Goal: Transaction & Acquisition: Book appointment/travel/reservation

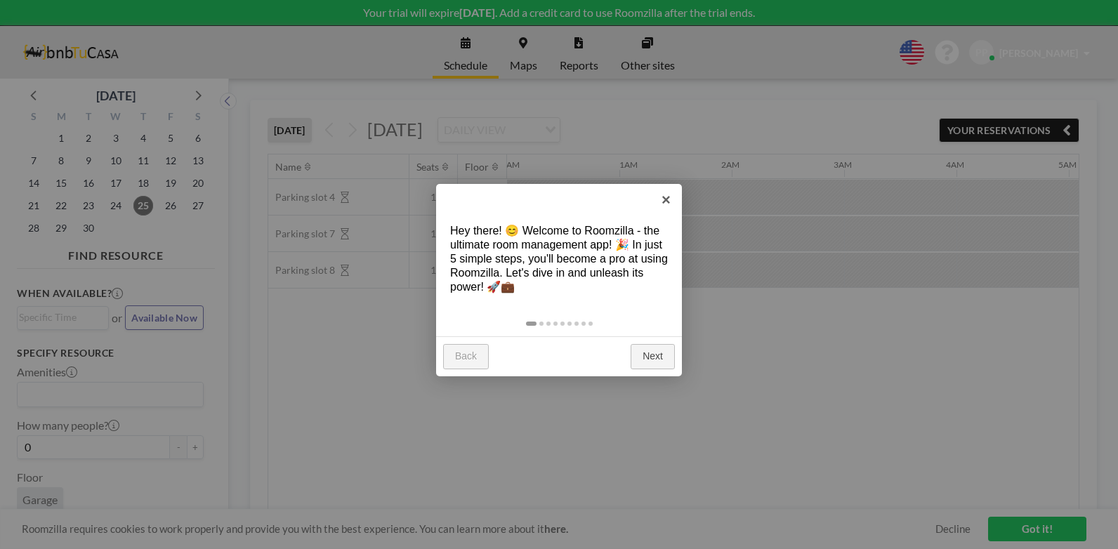
scroll to position [0, 899]
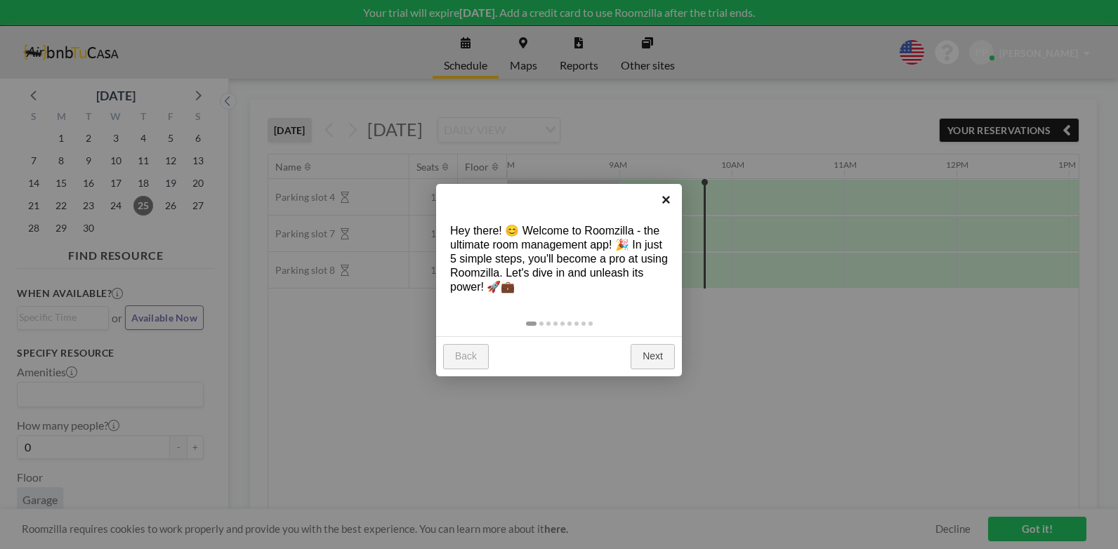
click at [664, 197] on link "×" at bounding box center [666, 200] width 32 height 32
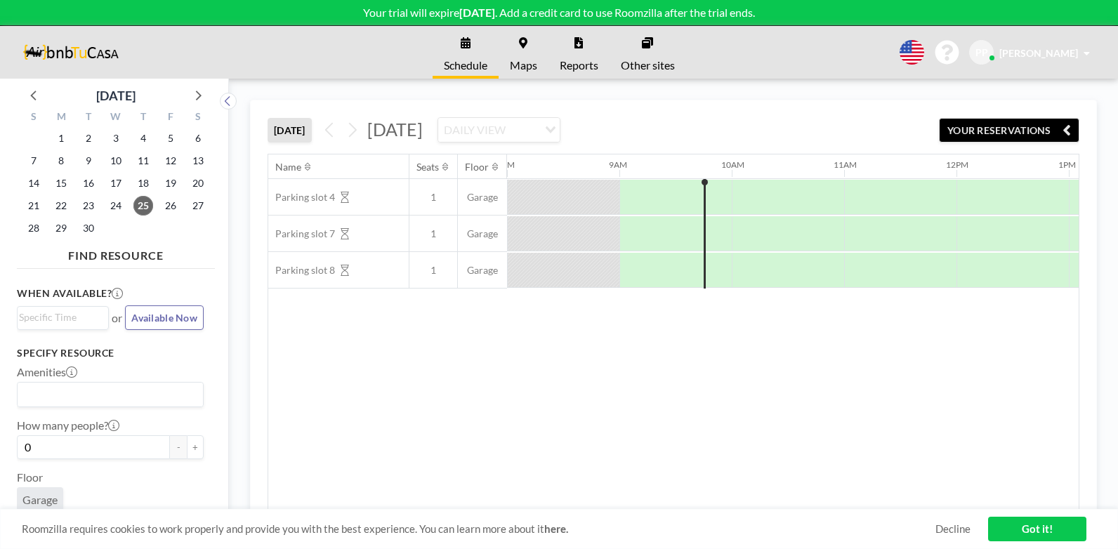
click at [423, 131] on span "[DATE]" at bounding box center [394, 129] width 55 height 21
click at [353, 130] on icon at bounding box center [351, 129] width 13 height 21
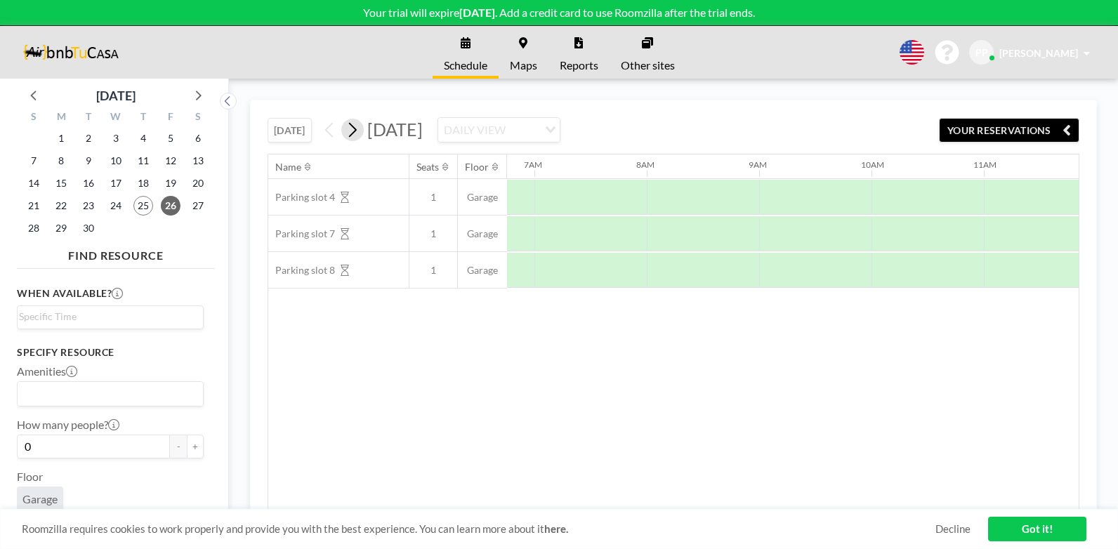
scroll to position [0, 786]
click at [555, 128] on icon "Search for option" at bounding box center [551, 129] width 10 height 7
click at [690, 166] on li "WEEKLY VIEW" at bounding box center [656, 175] width 120 height 20
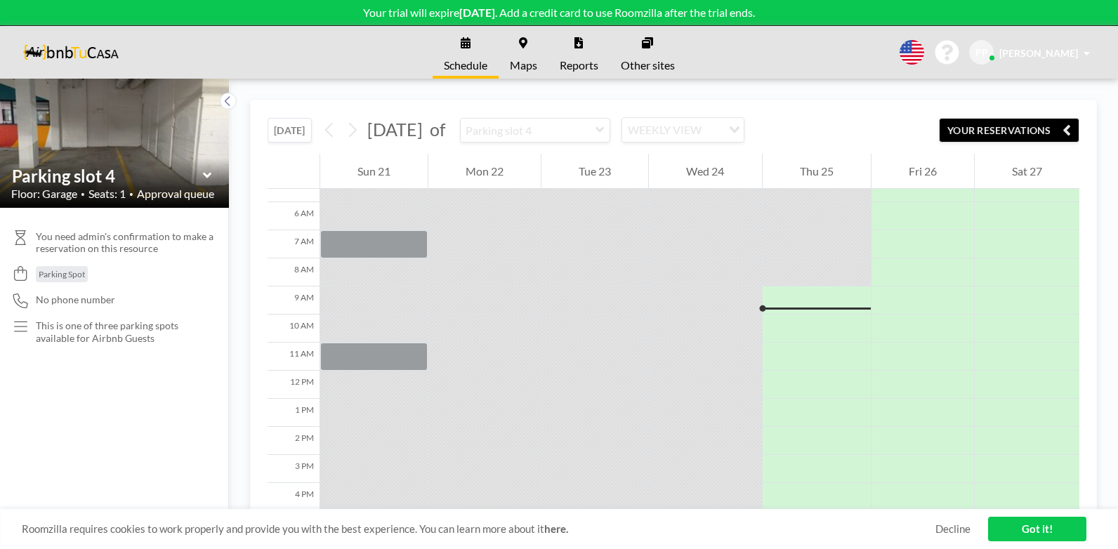
scroll to position [225, 0]
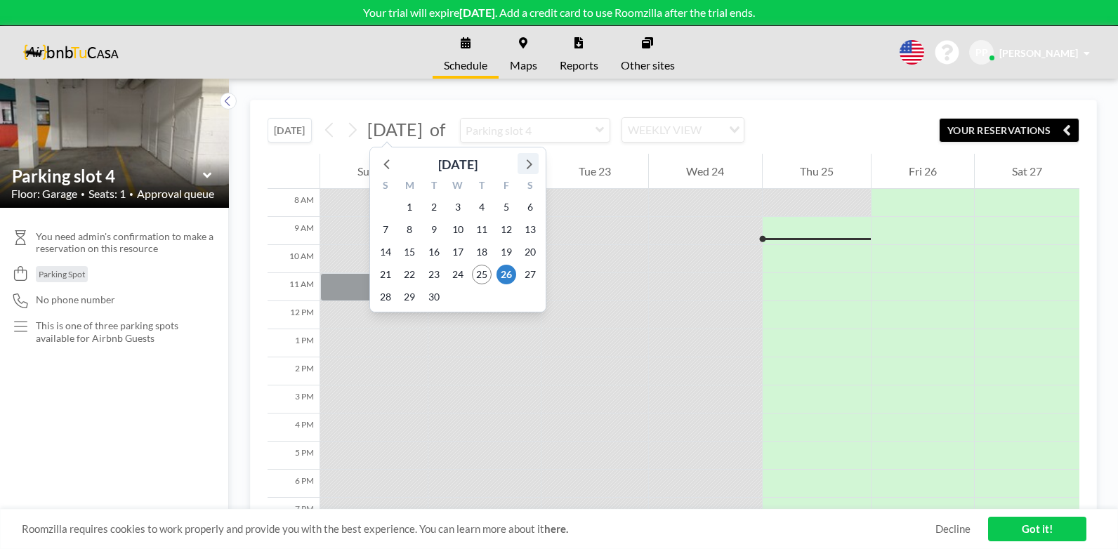
click at [529, 162] on icon at bounding box center [530, 164] width 6 height 10
click at [435, 253] on span "14" at bounding box center [434, 252] width 20 height 20
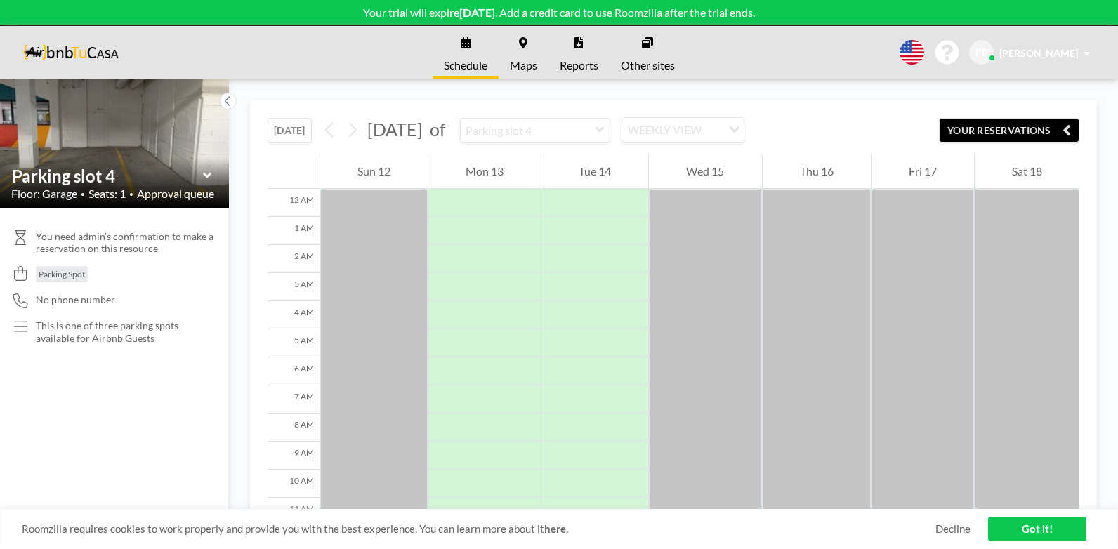
scroll to position [197, 0]
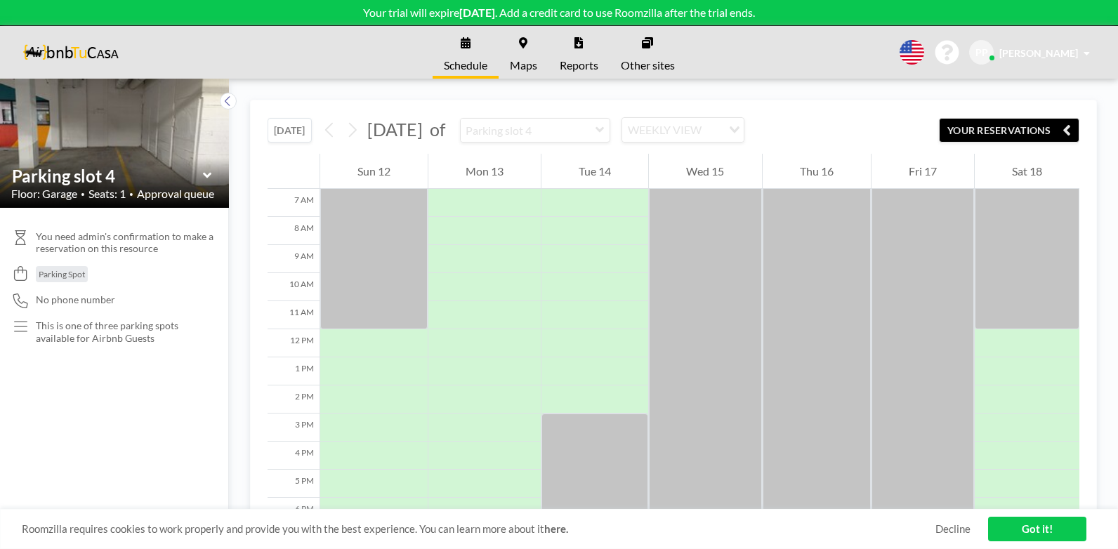
click at [284, 56] on div "Schedule Maps Reports Other sites English Polski 日本語 Española PP Pedro Perez" at bounding box center [559, 52] width 1118 height 53
click at [208, 173] on icon at bounding box center [207, 176] width 9 height 14
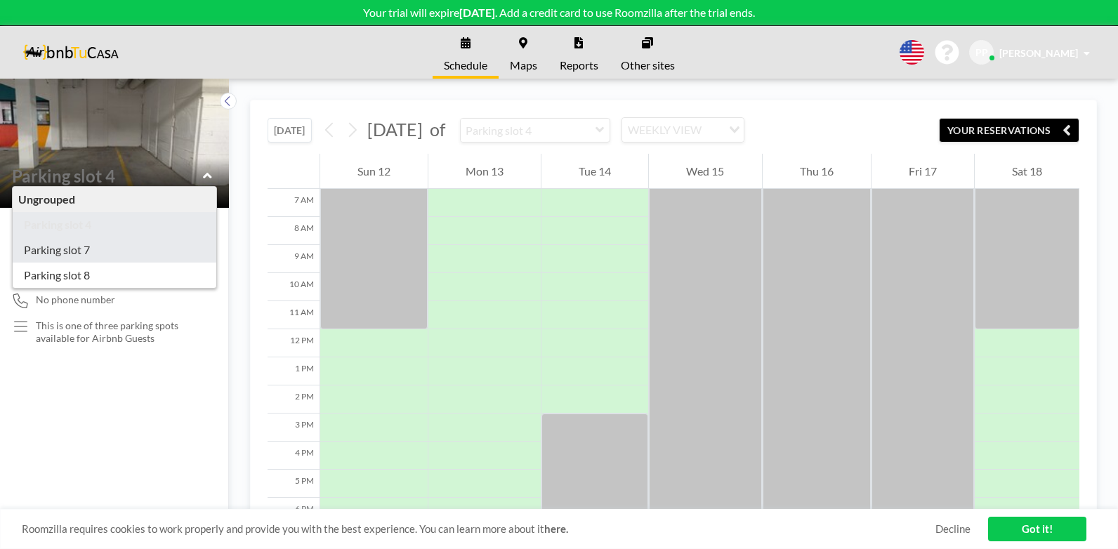
type input "Parking slot 7"
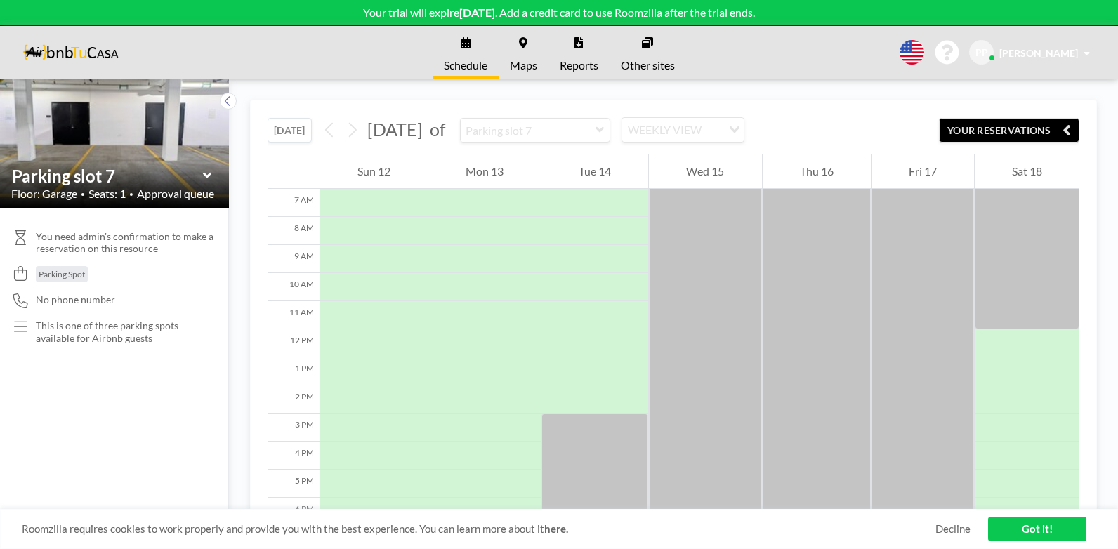
click at [205, 178] on icon at bounding box center [207, 176] width 9 height 14
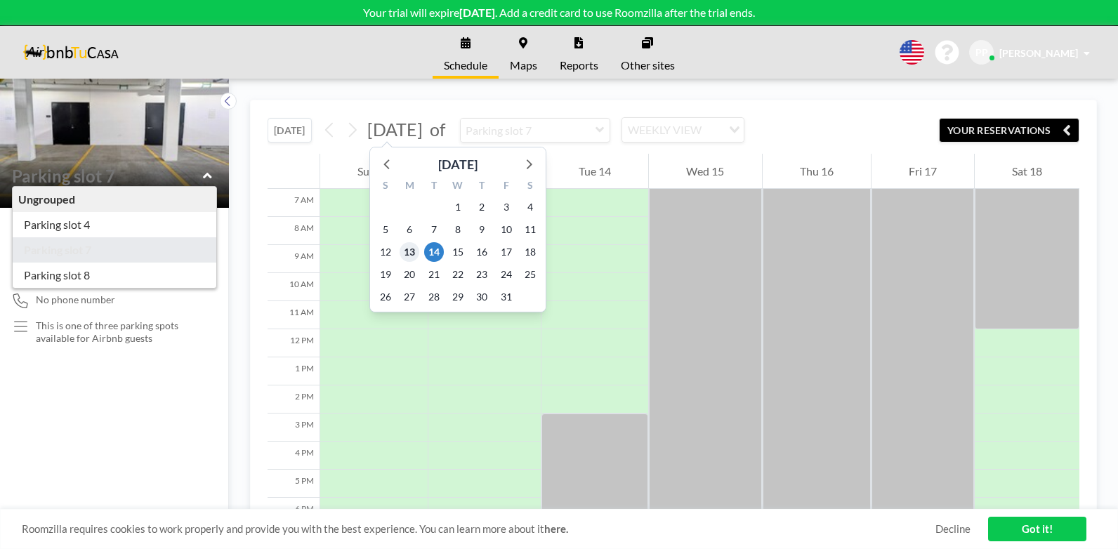
click at [409, 249] on span "13" at bounding box center [410, 252] width 20 height 20
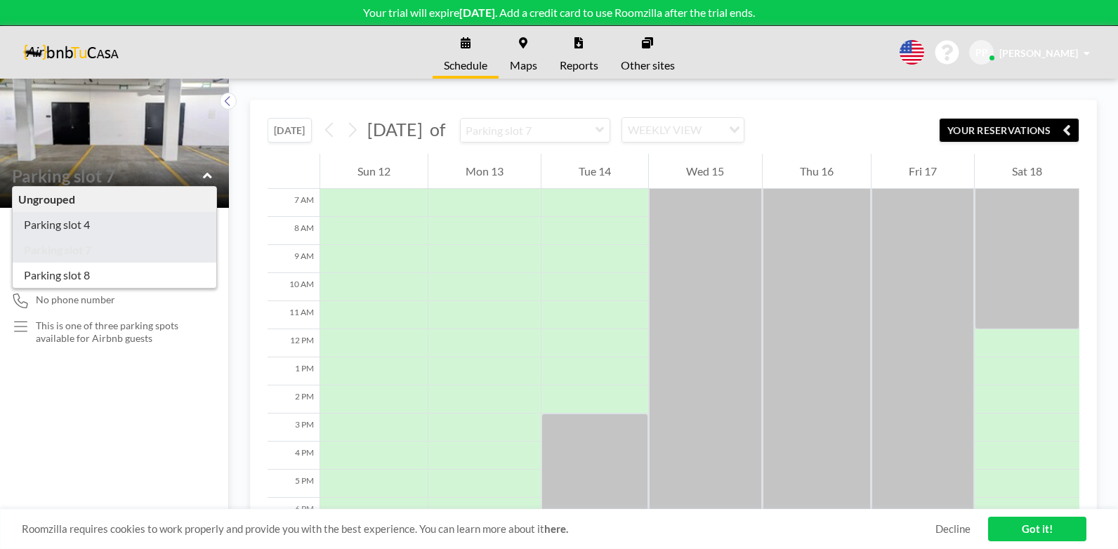
type input "Parking slot 4"
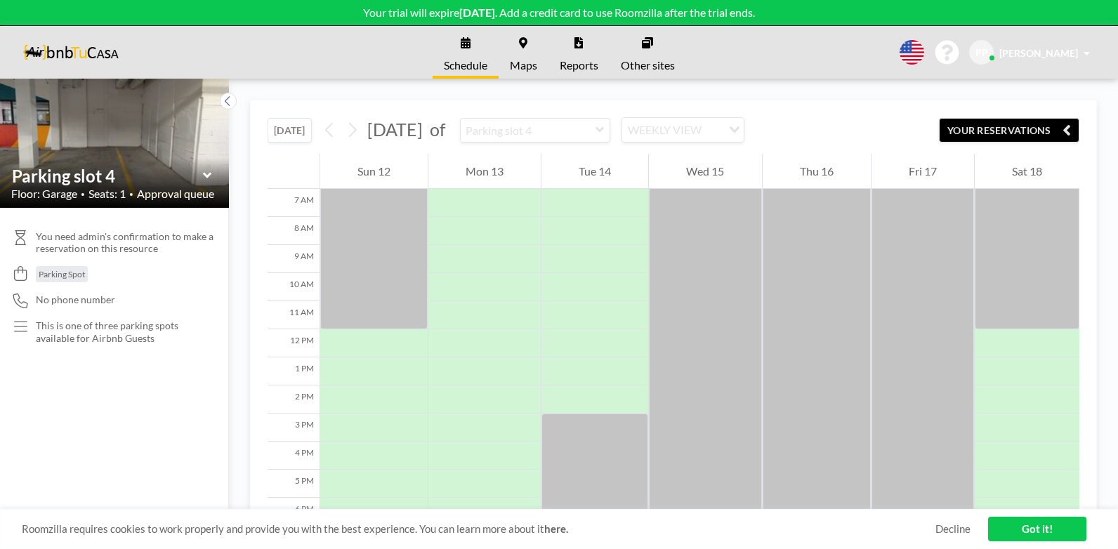
click at [523, 63] on span "Maps" at bounding box center [523, 65] width 27 height 11
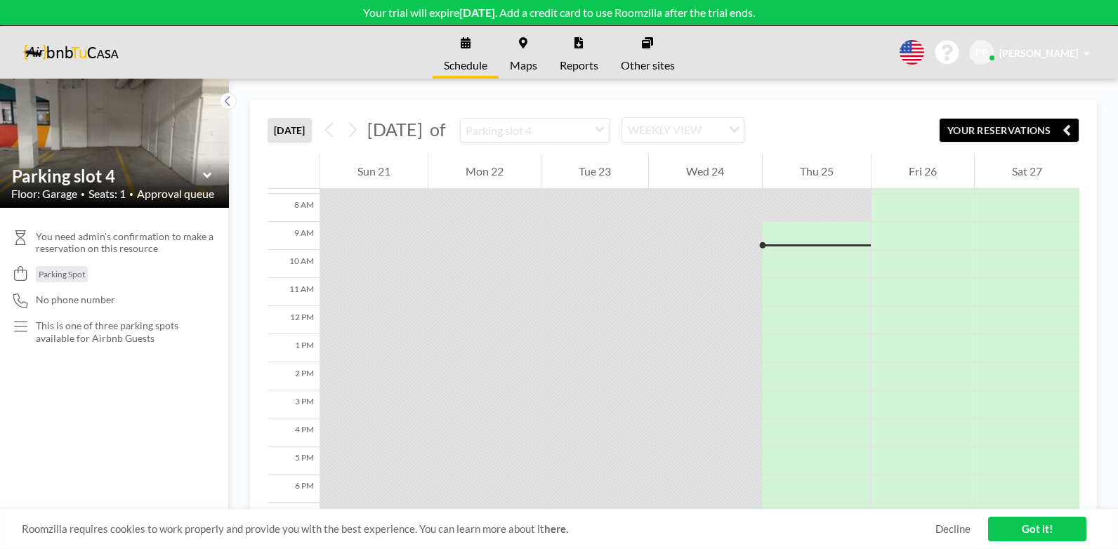
scroll to position [225, 0]
click at [575, 62] on span "Reports" at bounding box center [579, 65] width 39 height 11
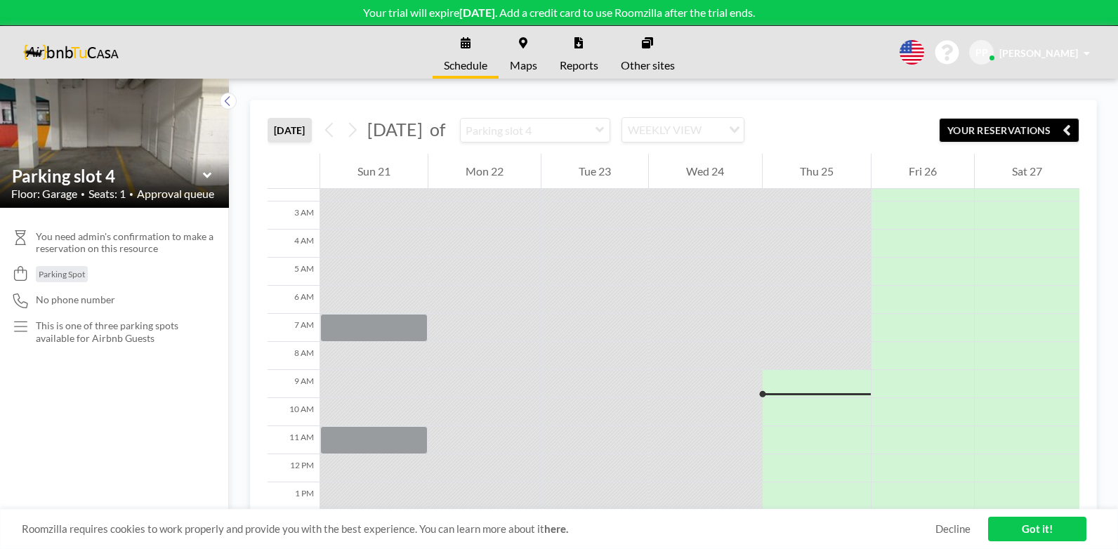
scroll to position [225, 0]
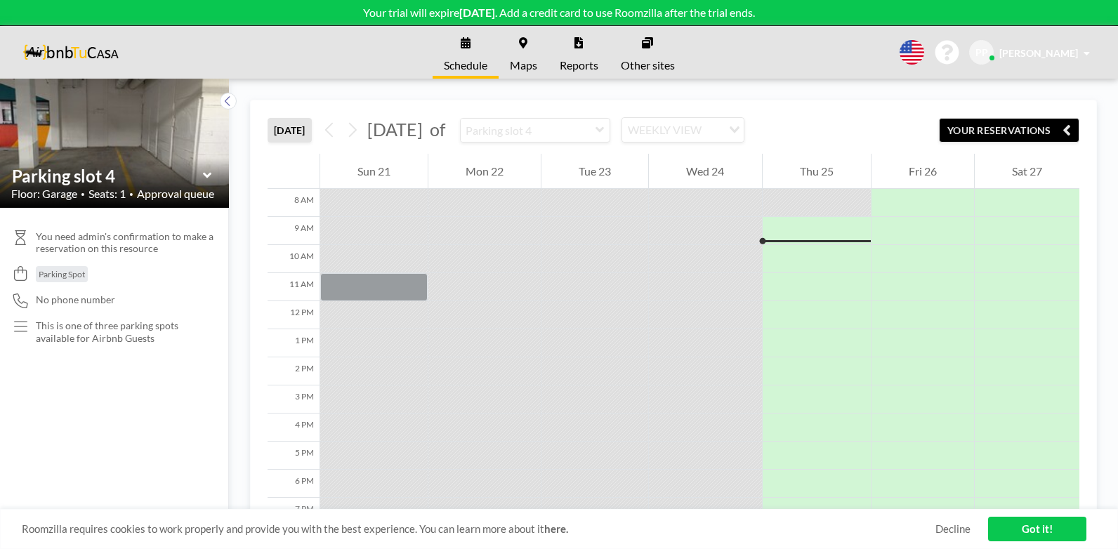
click at [1037, 533] on link "Got it!" at bounding box center [1037, 529] width 98 height 25
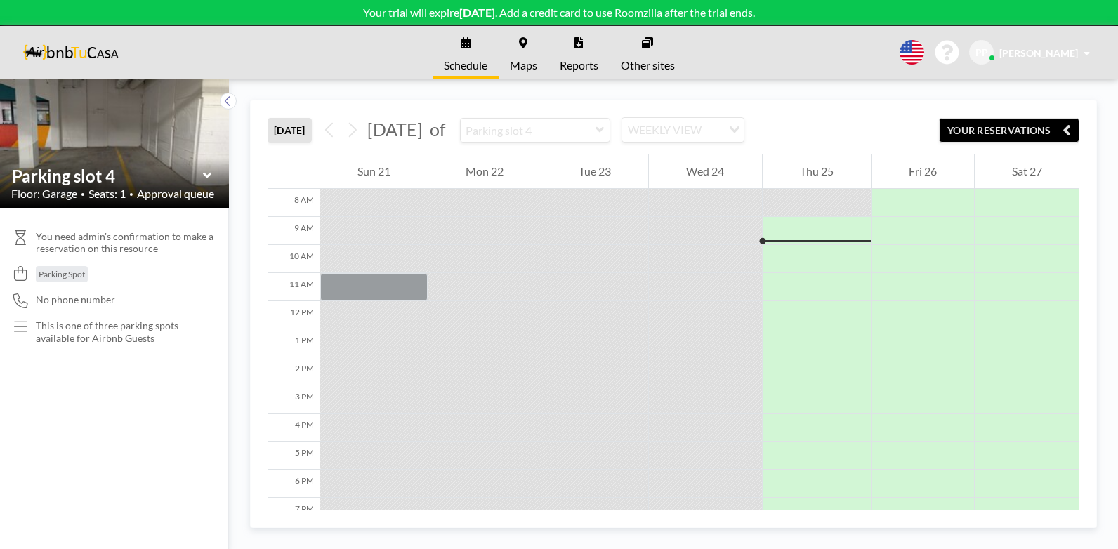
click at [1083, 51] on span at bounding box center [1086, 53] width 6 height 10
click at [827, 55] on div "Schedule Maps Reports Other sites English Polski 日本語 Española PP Pedro Perez Pr…" at bounding box center [559, 52] width 1118 height 53
click at [958, 53] on icon at bounding box center [947, 53] width 24 height 24
click at [1055, 124] on button "YOUR RESERVATIONS" at bounding box center [1009, 130] width 140 height 25
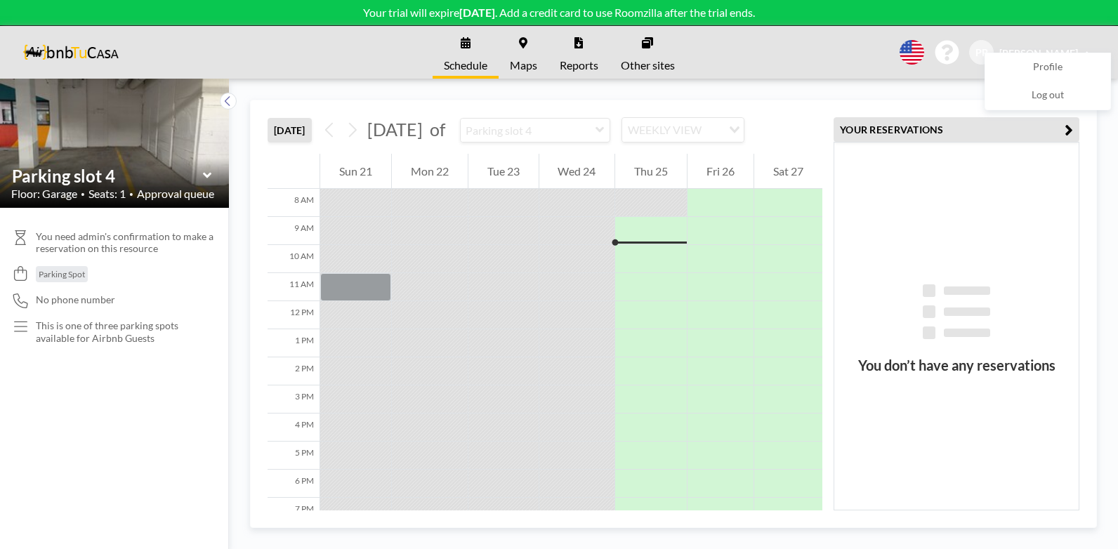
click at [1069, 130] on icon "button" at bounding box center [1068, 129] width 8 height 17
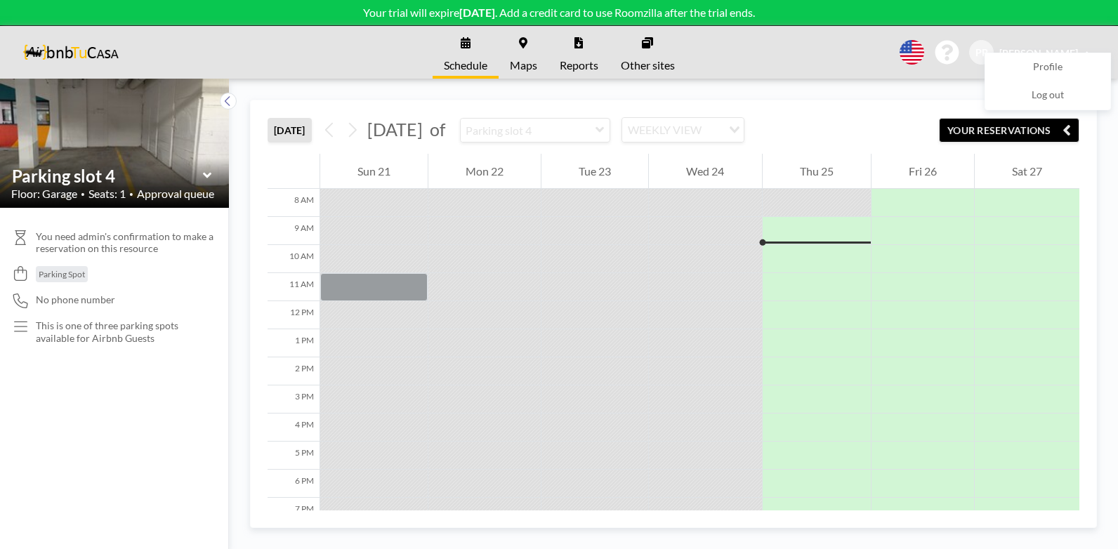
click at [720, 131] on input "Search for option" at bounding box center [713, 130] width 15 height 18
click at [761, 155] on li "DAILY VIEW" at bounding box center [755, 155] width 120 height 20
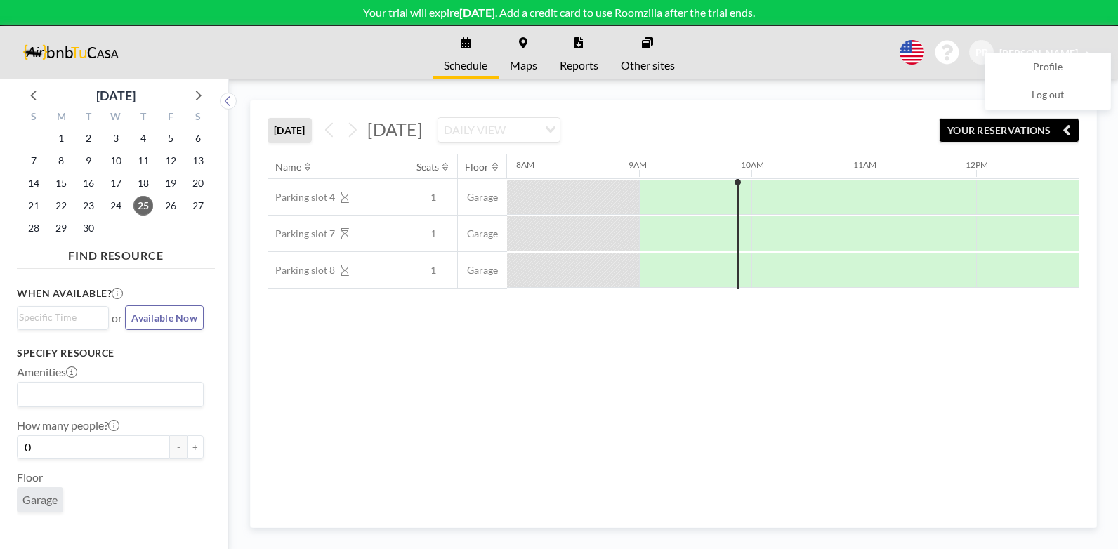
scroll to position [0, 899]
click at [423, 133] on span "[DATE]" at bounding box center [394, 129] width 55 height 21
click at [423, 128] on span "[DATE]" at bounding box center [394, 129] width 55 height 21
click at [200, 98] on icon at bounding box center [197, 95] width 18 height 18
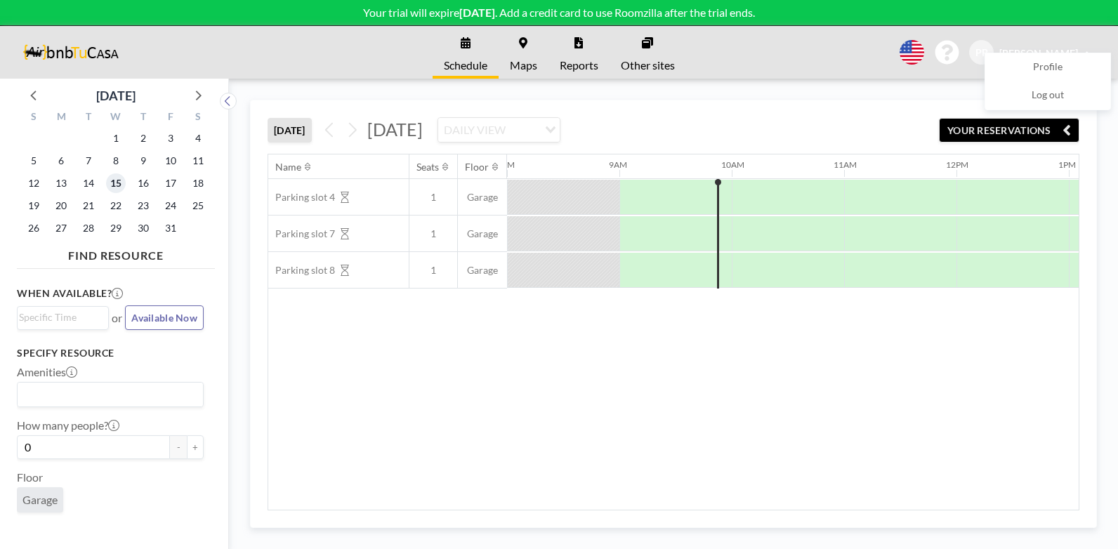
click at [117, 182] on span "15" at bounding box center [116, 183] width 20 height 20
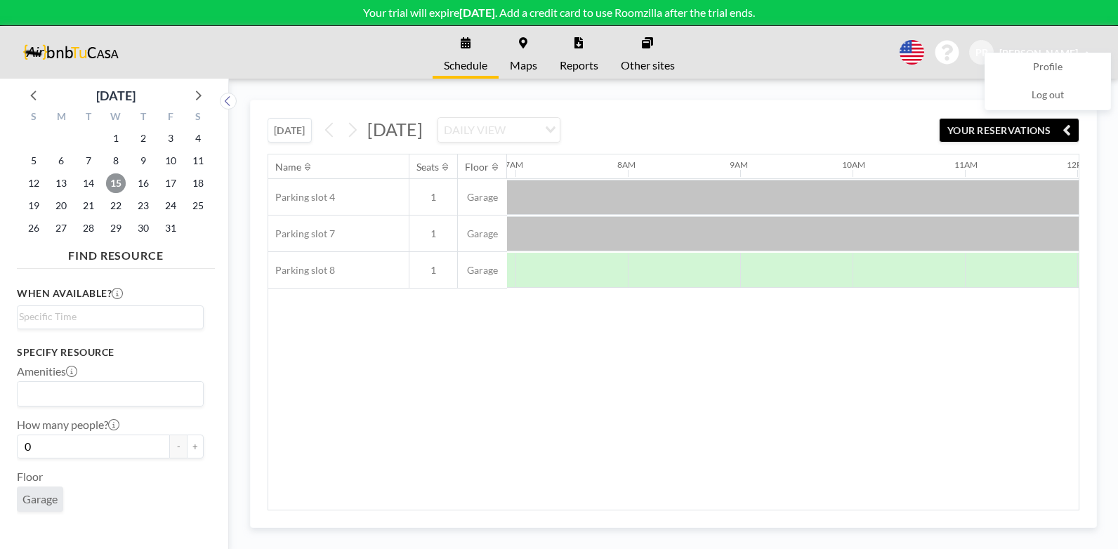
scroll to position [0, 786]
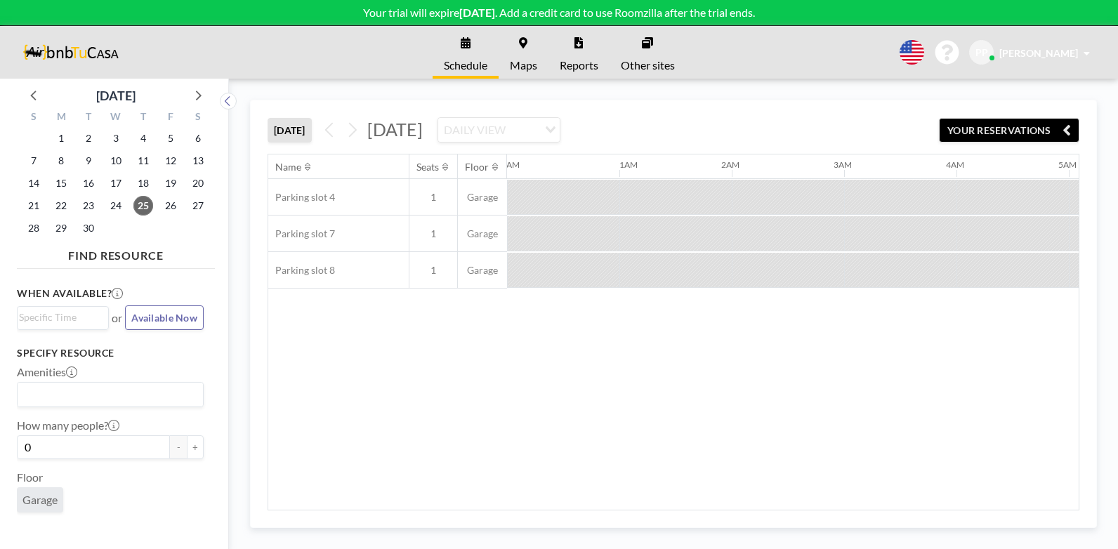
scroll to position [0, 899]
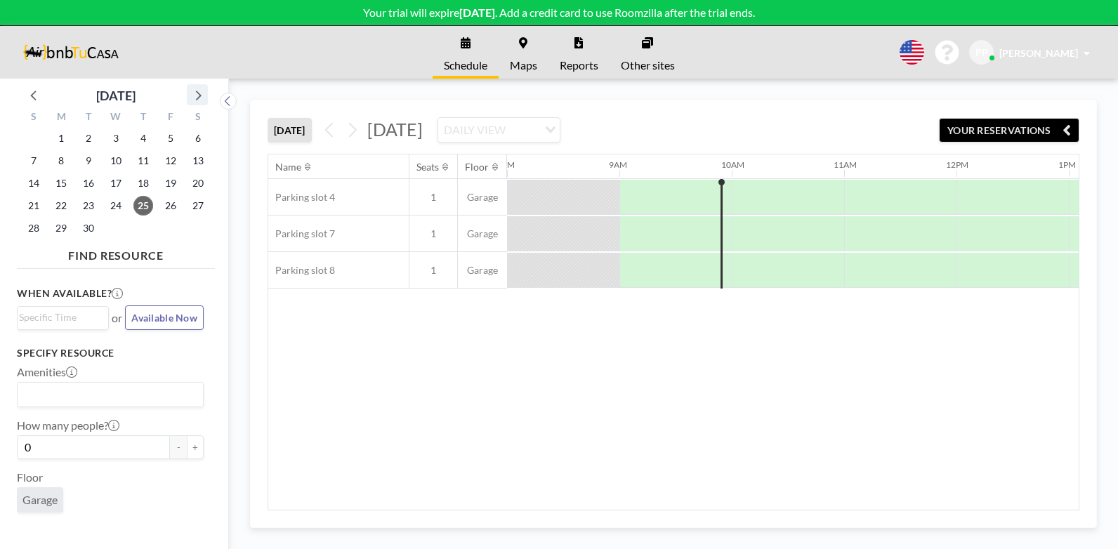
click at [197, 95] on icon at bounding box center [197, 95] width 18 height 18
click at [145, 185] on span "16" at bounding box center [143, 183] width 20 height 20
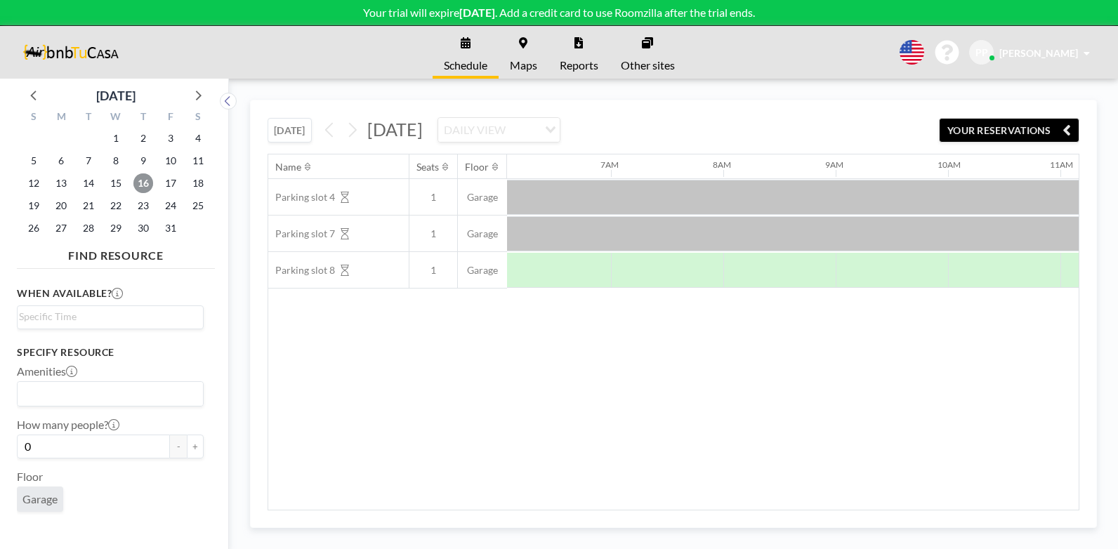
scroll to position [0, 786]
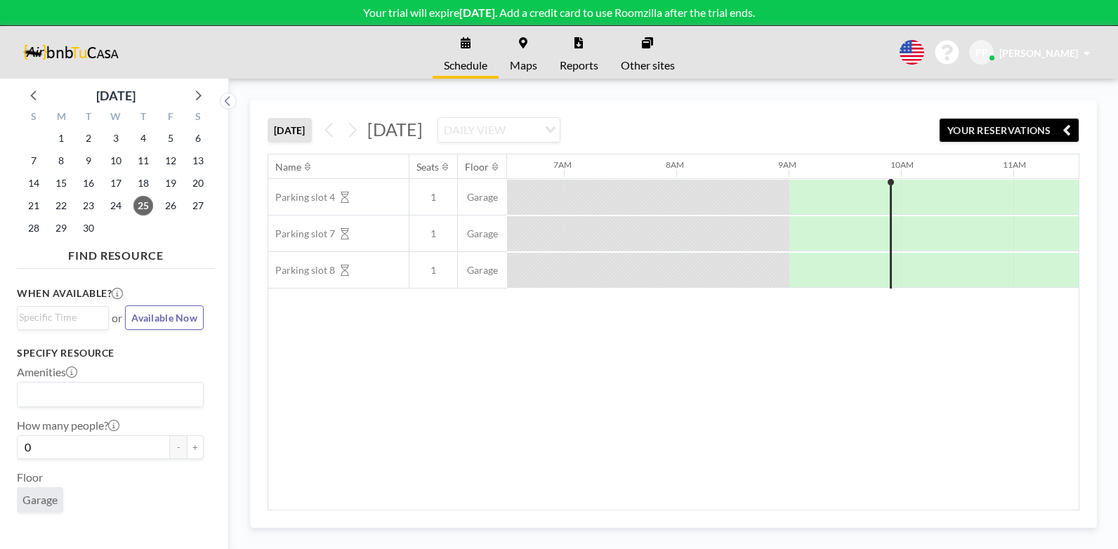
scroll to position [0, 899]
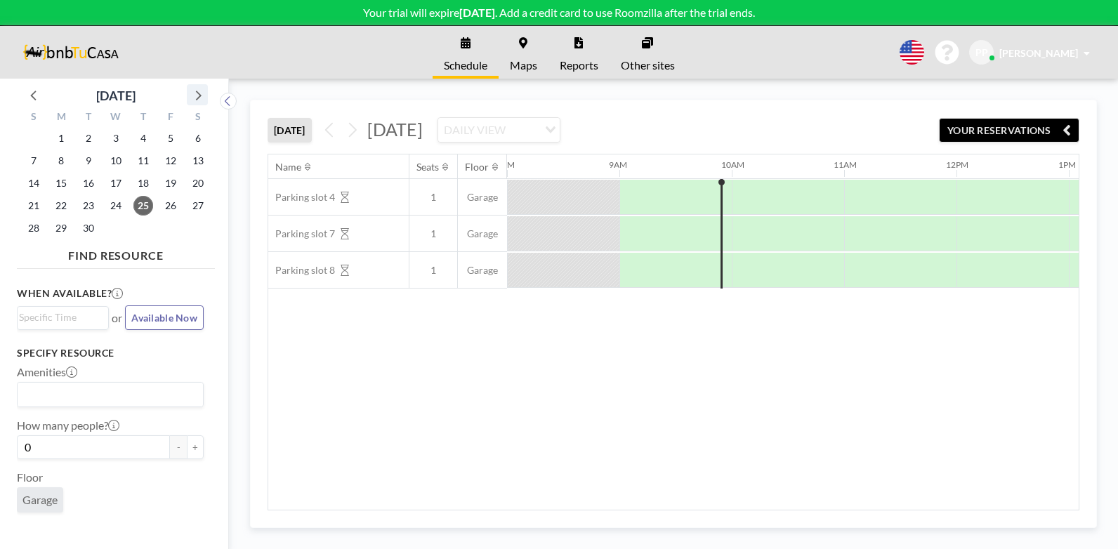
click at [200, 95] on icon at bounding box center [199, 96] width 6 height 10
click at [145, 182] on span "16" at bounding box center [143, 183] width 20 height 20
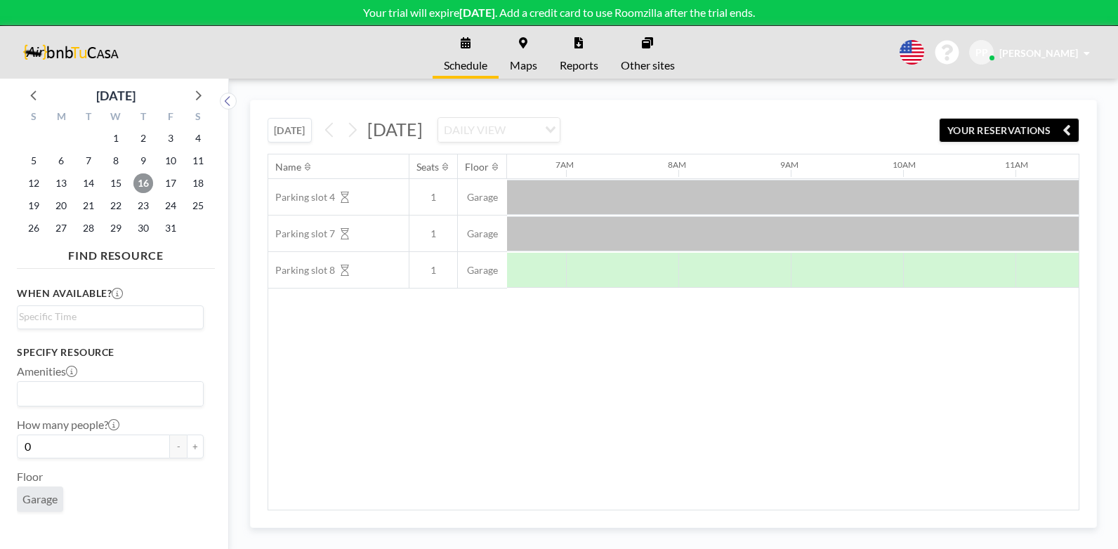
scroll to position [0, 786]
click at [72, 374] on icon at bounding box center [71, 371] width 11 height 11
click at [76, 397] on input "Search for option" at bounding box center [107, 394] width 176 height 18
click at [124, 367] on div "Amenities Loading... Parking Spot" at bounding box center [110, 385] width 187 height 42
click at [193, 452] on button "+" at bounding box center [195, 447] width 17 height 24
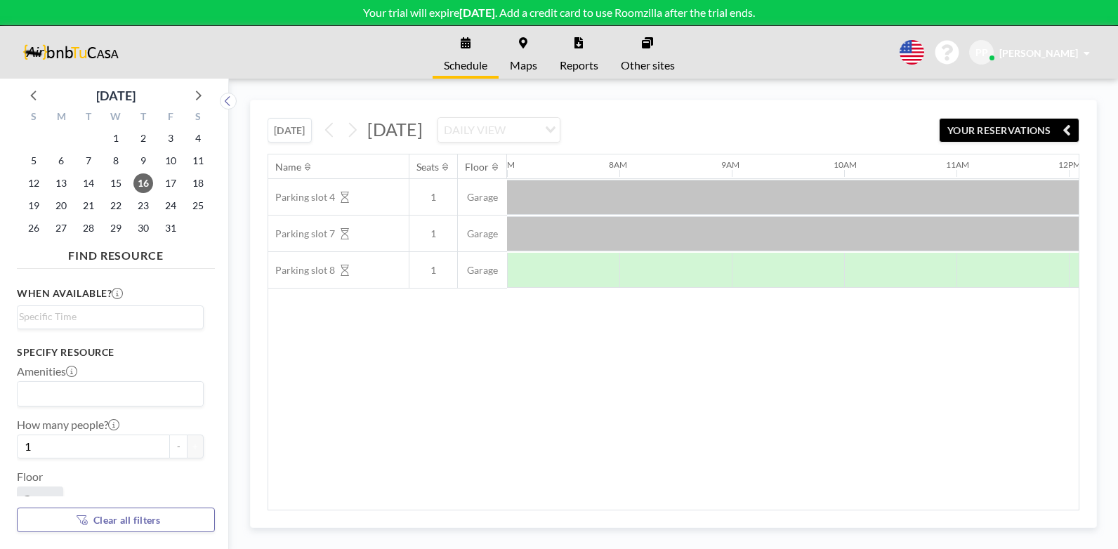
scroll to position [70, 0]
click at [121, 520] on span "Clear all filters" at bounding box center [126, 520] width 67 height 12
type input "0"
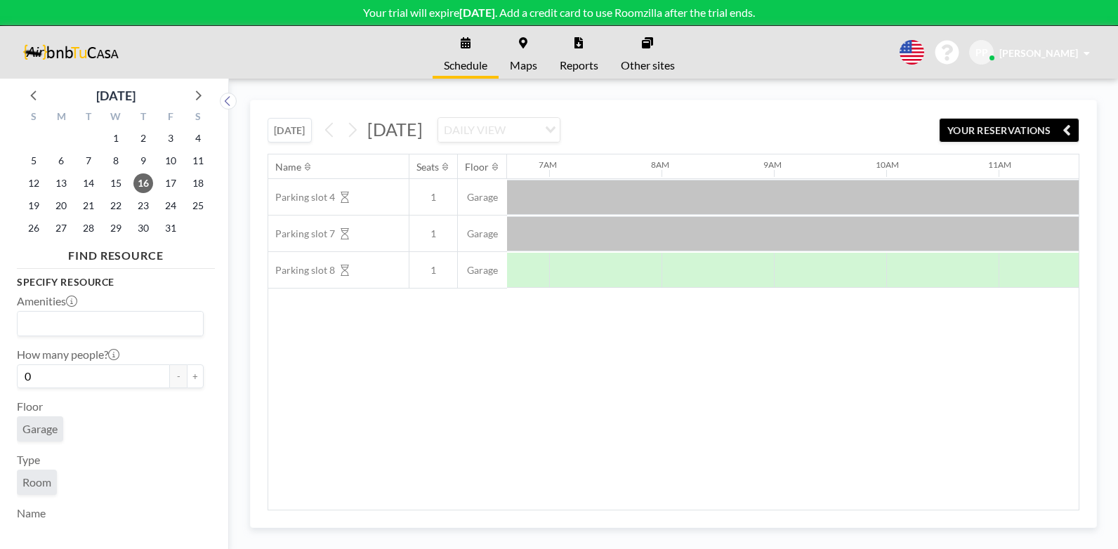
scroll to position [0, 786]
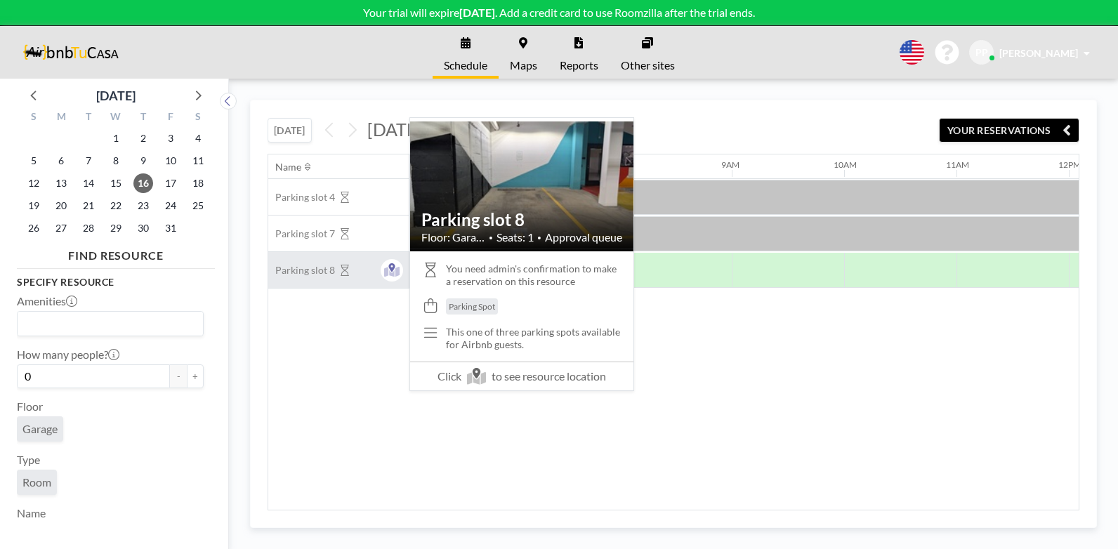
click at [315, 272] on span "Parking slot 8" at bounding box center [301, 270] width 67 height 13
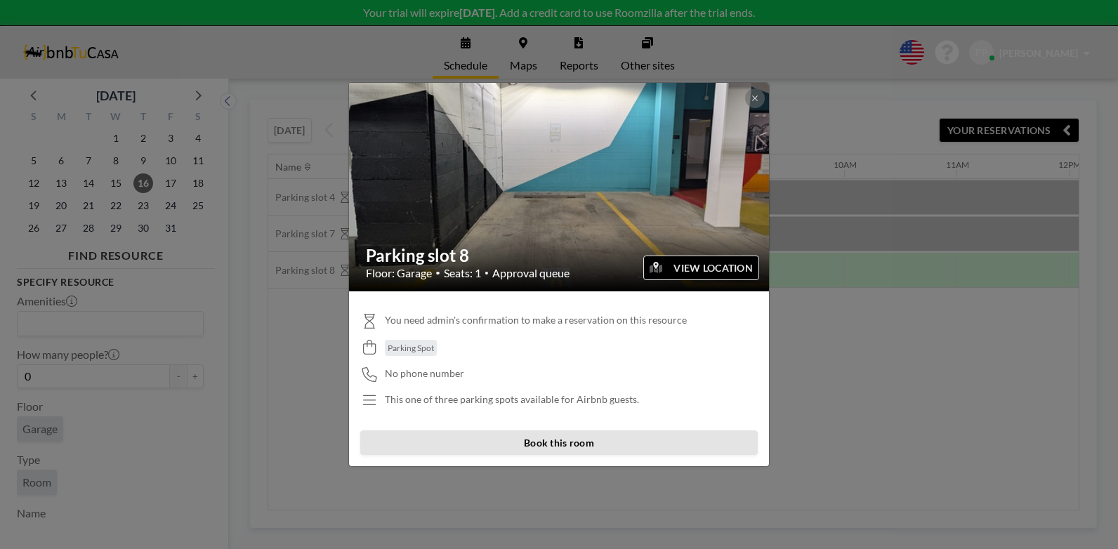
click at [568, 443] on button "Book this room" at bounding box center [558, 442] width 397 height 25
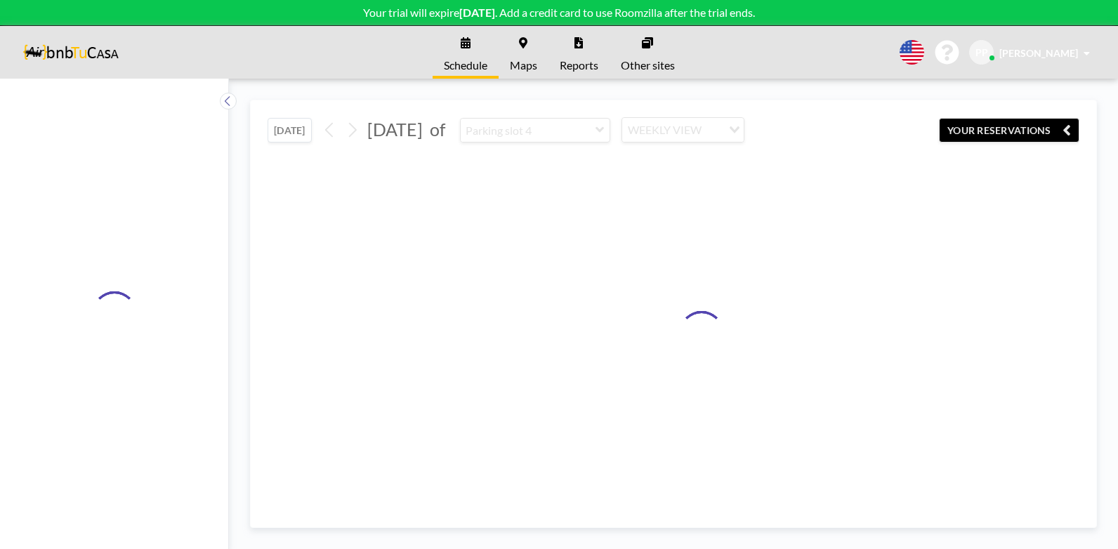
type input "Parking slot 8"
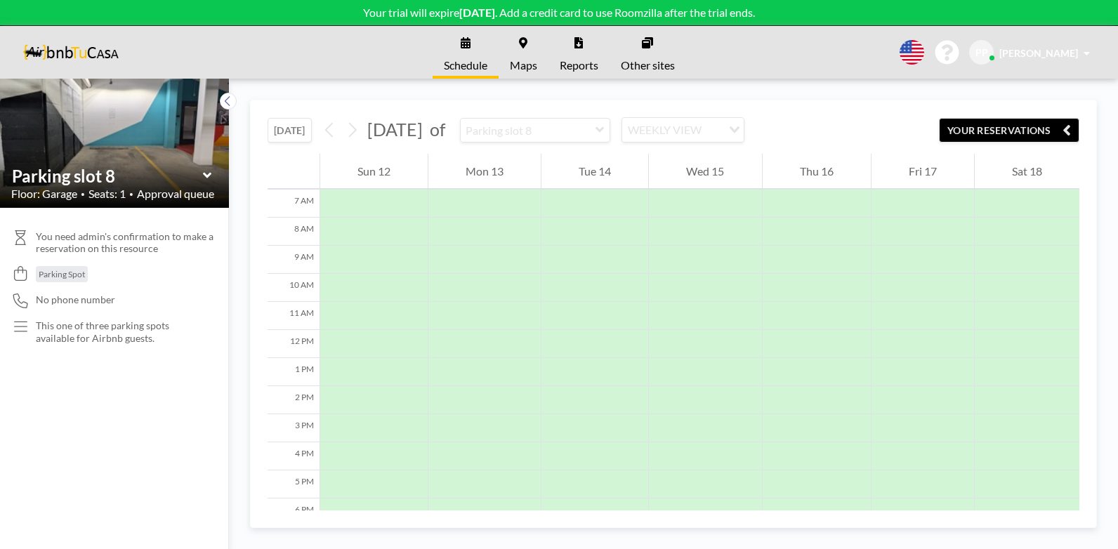
scroll to position [197, 0]
click at [456, 48] on link "Schedule" at bounding box center [466, 52] width 66 height 53
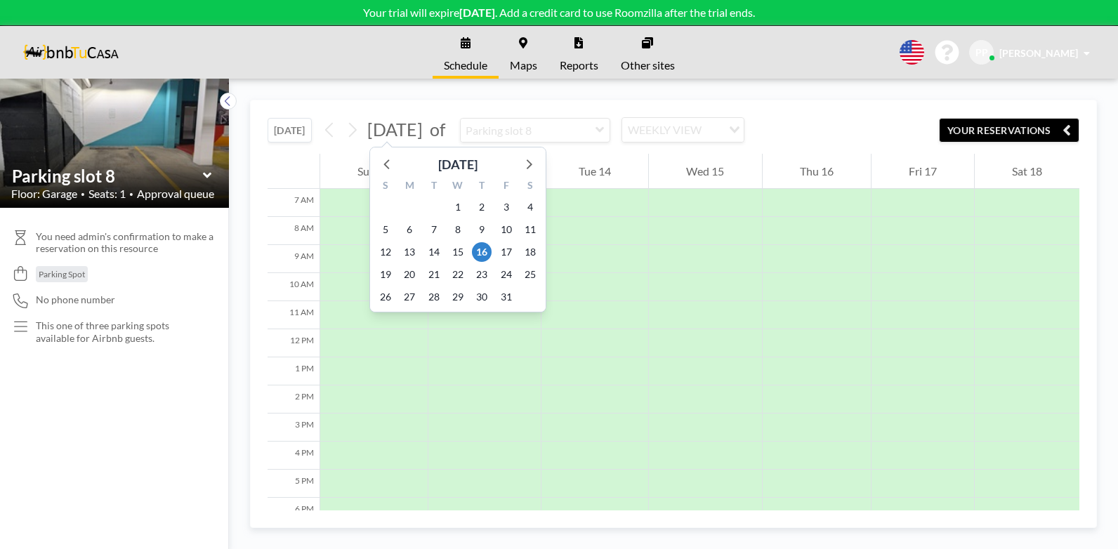
click at [463, 43] on icon at bounding box center [466, 42] width 10 height 11
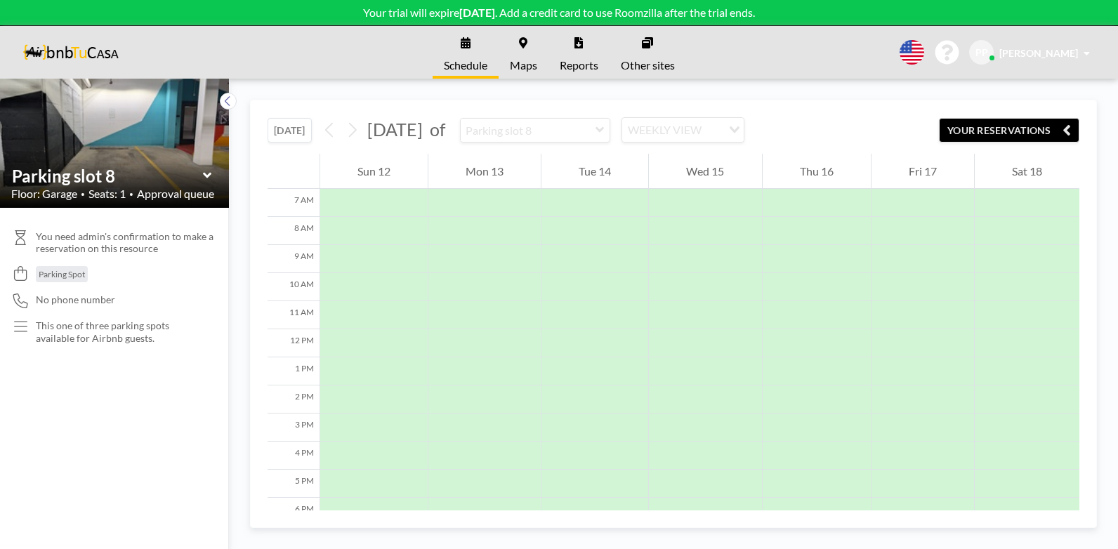
click at [722, 130] on div "WEEKLY VIEW" at bounding box center [672, 128] width 100 height 21
click at [729, 151] on li "DAILY VIEW" at bounding box center [735, 155] width 120 height 20
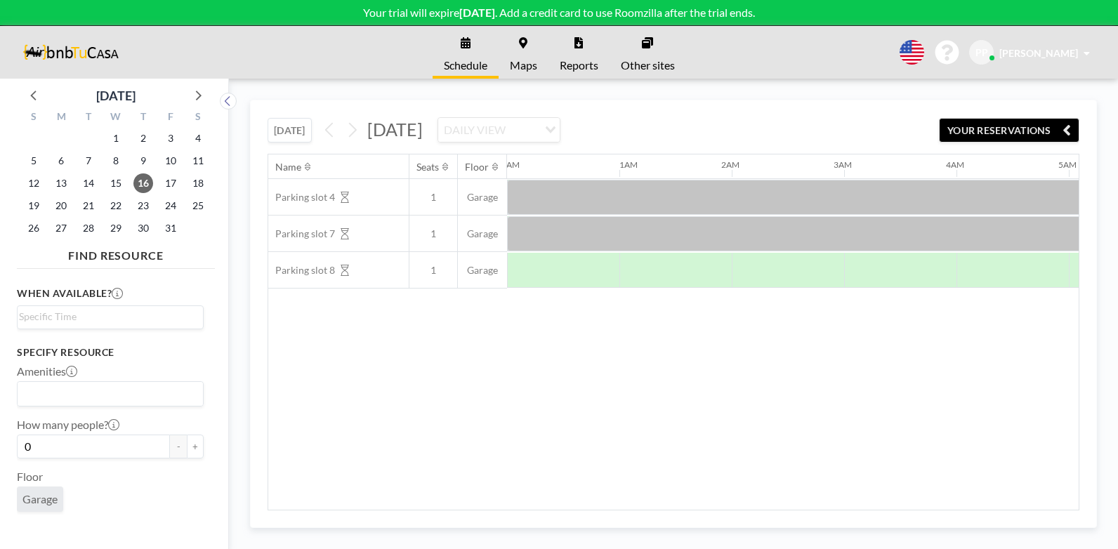
scroll to position [0, 786]
click at [525, 57] on link "Maps" at bounding box center [524, 52] width 50 height 53
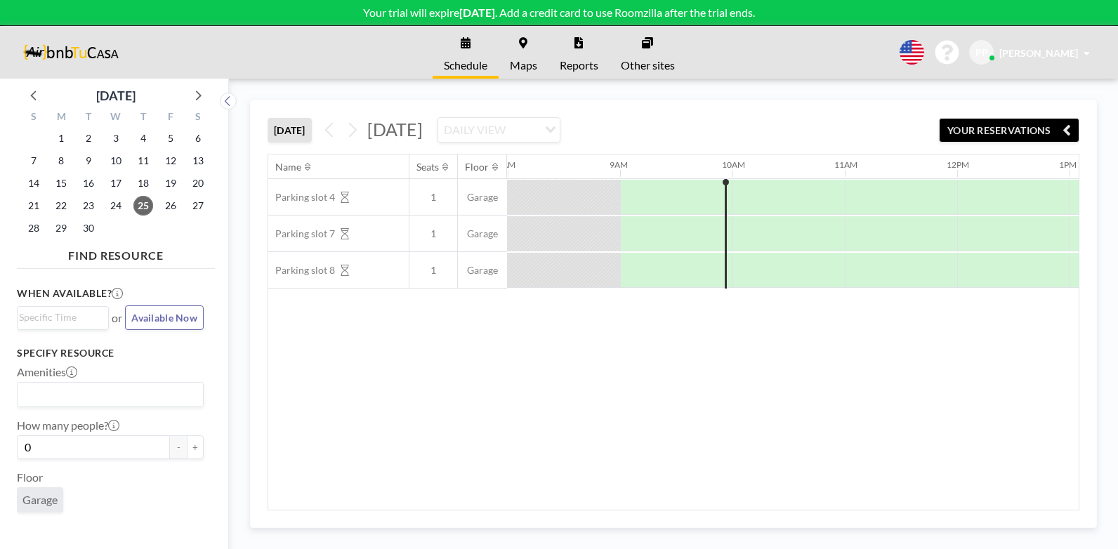
scroll to position [0, 899]
click at [560, 125] on div "DAILY VIEW Loading..." at bounding box center [498, 130] width 121 height 24
click at [700, 168] on li "WEEKLY VIEW" at bounding box center [680, 175] width 120 height 20
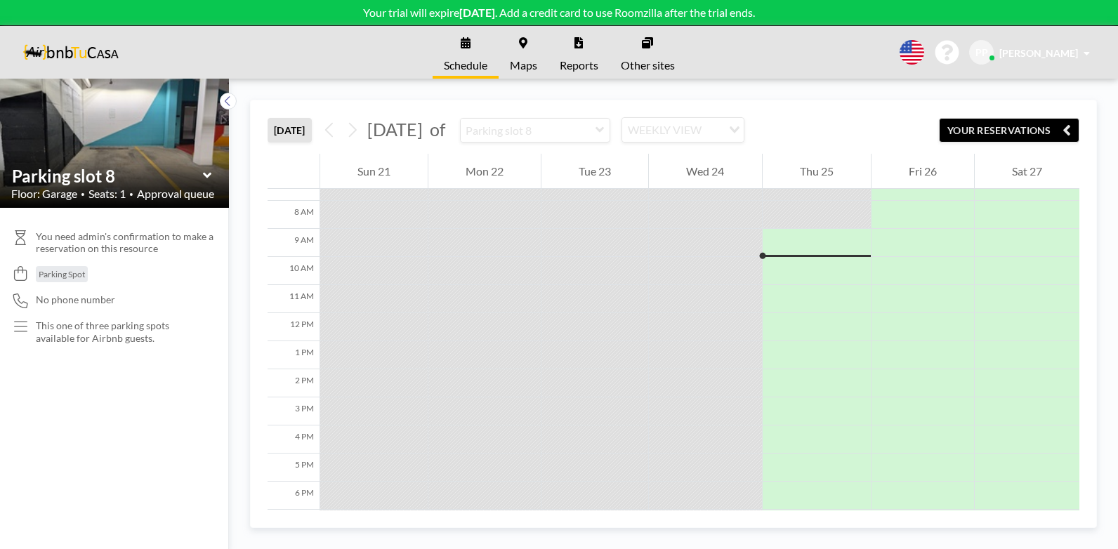
scroll to position [225, 0]
click at [722, 129] on div "WEEKLY VIEW" at bounding box center [672, 128] width 100 height 21
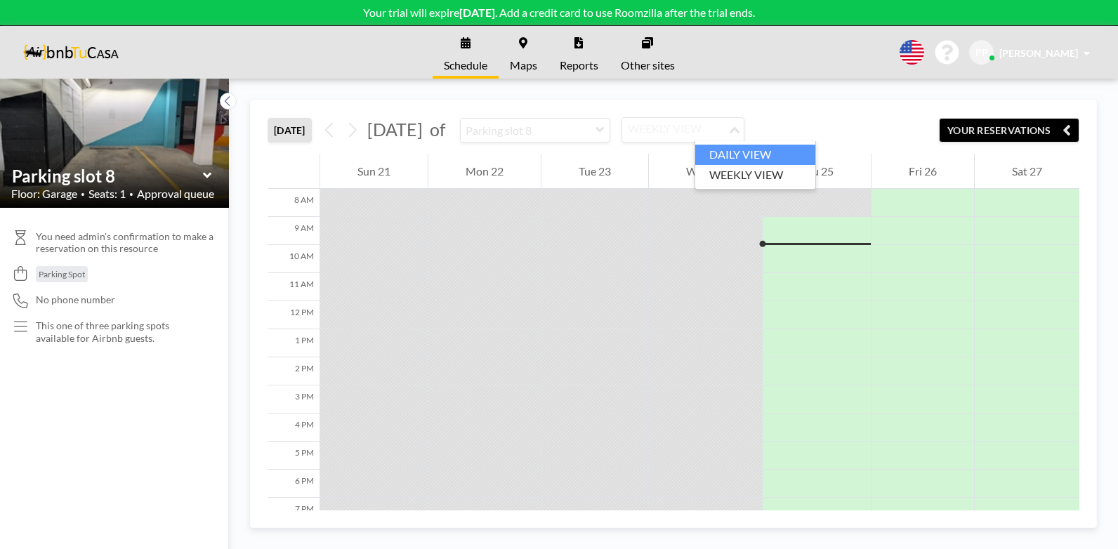
click at [737, 150] on li "DAILY VIEW" at bounding box center [755, 155] width 120 height 20
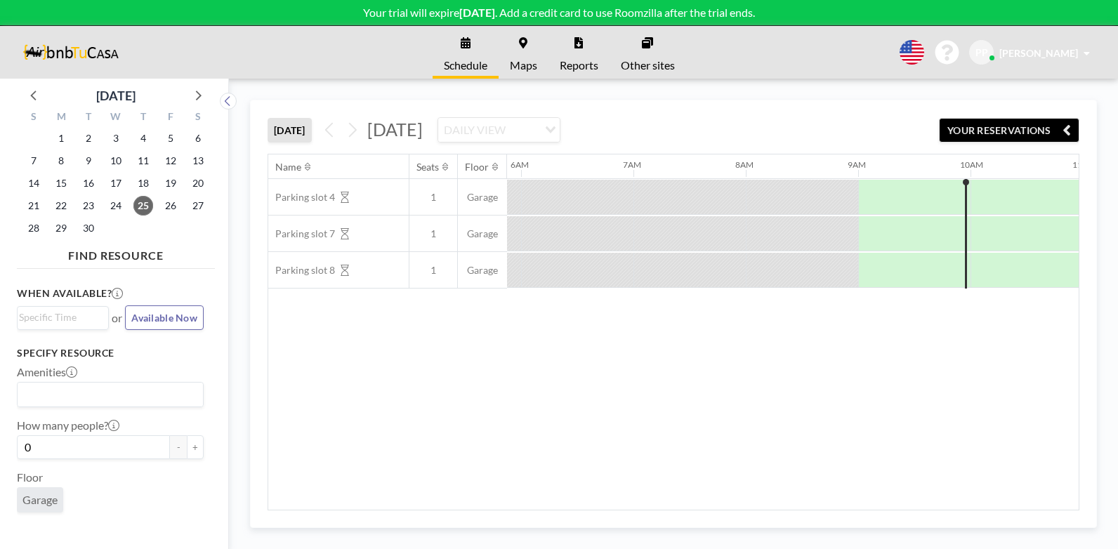
scroll to position [0, 899]
